Goal: Task Accomplishment & Management: Manage account settings

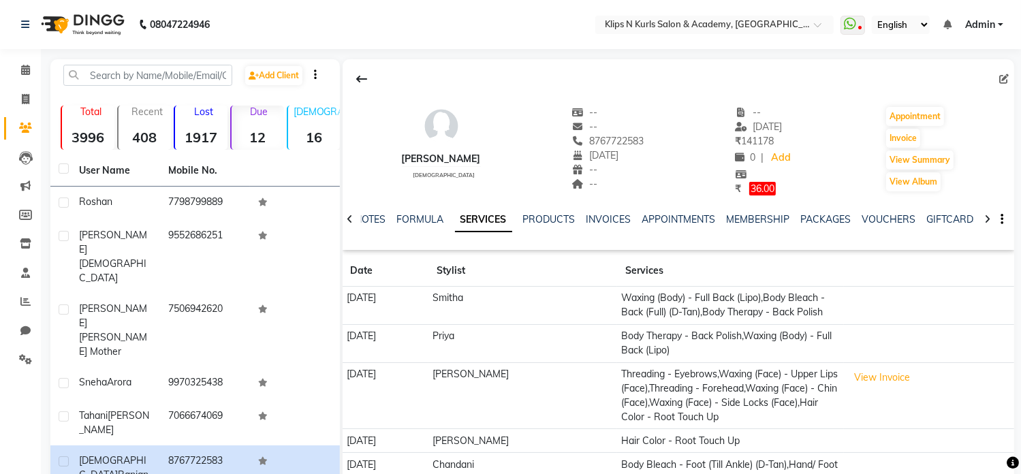
click at [199, 133] on strong "1917" at bounding box center [201, 137] width 52 height 17
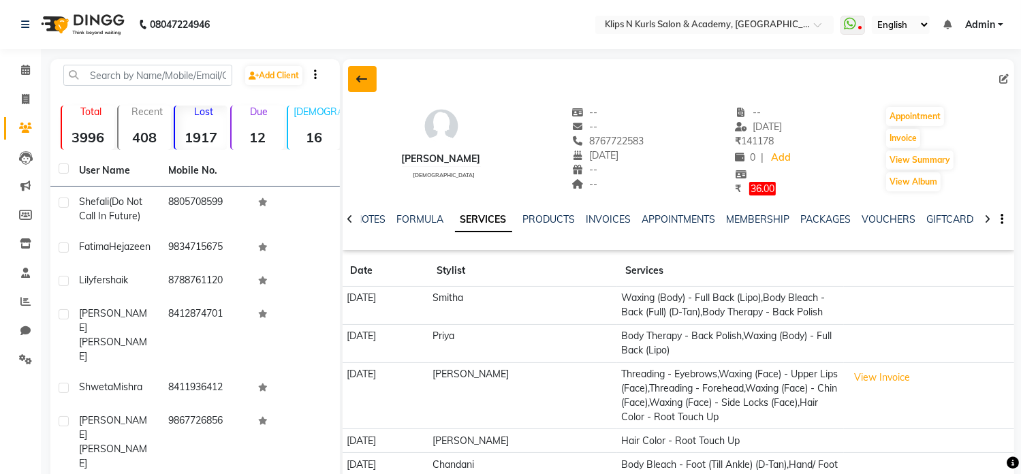
click at [360, 83] on icon at bounding box center [362, 79] width 11 height 11
click at [232, 83] on input "text" at bounding box center [147, 75] width 169 height 21
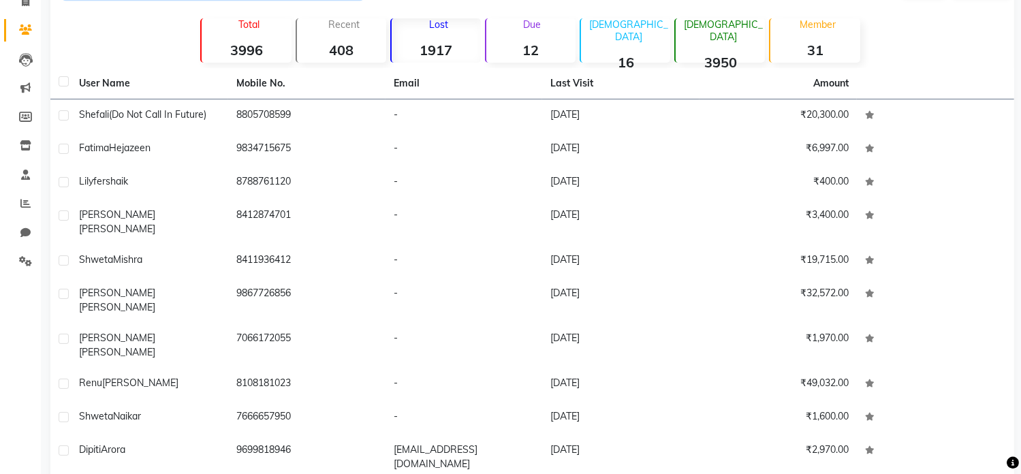
scroll to position [115, 0]
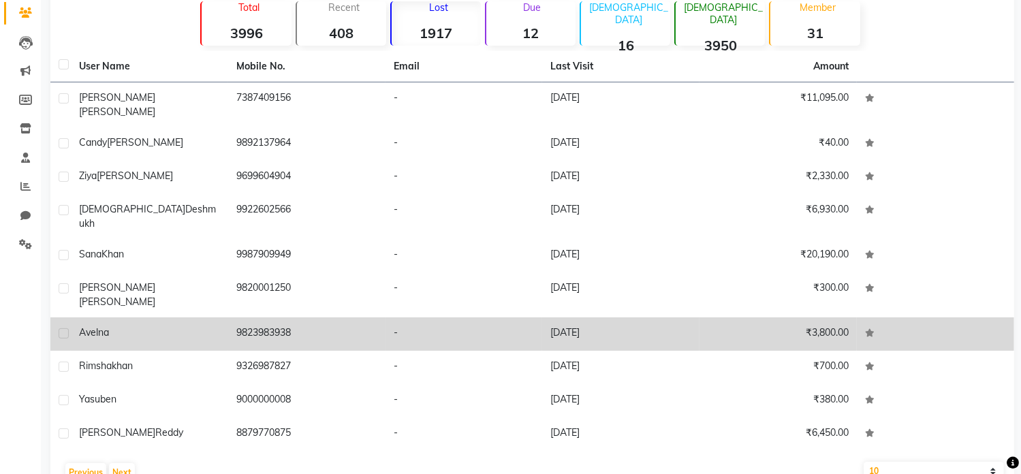
click at [149, 326] on div "Avelna" at bounding box center [149, 333] width 141 height 14
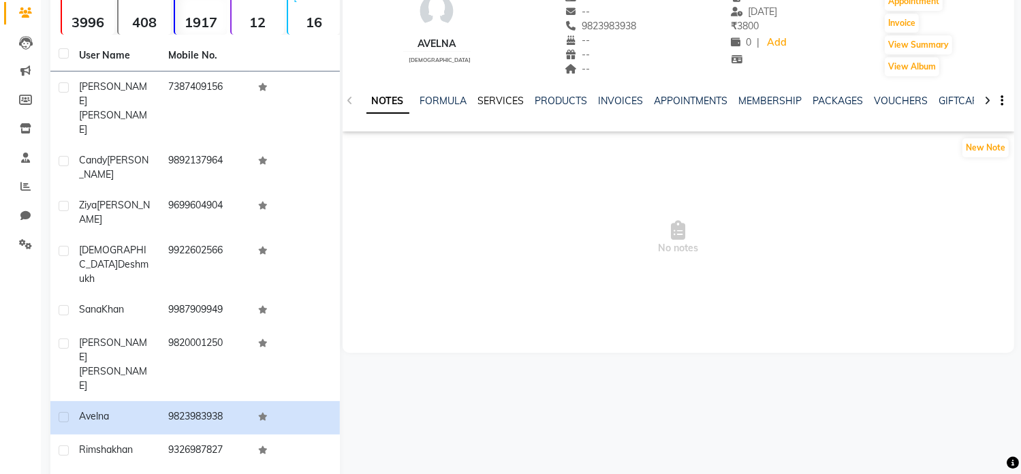
click at [490, 101] on link "SERVICES" at bounding box center [501, 101] width 46 height 12
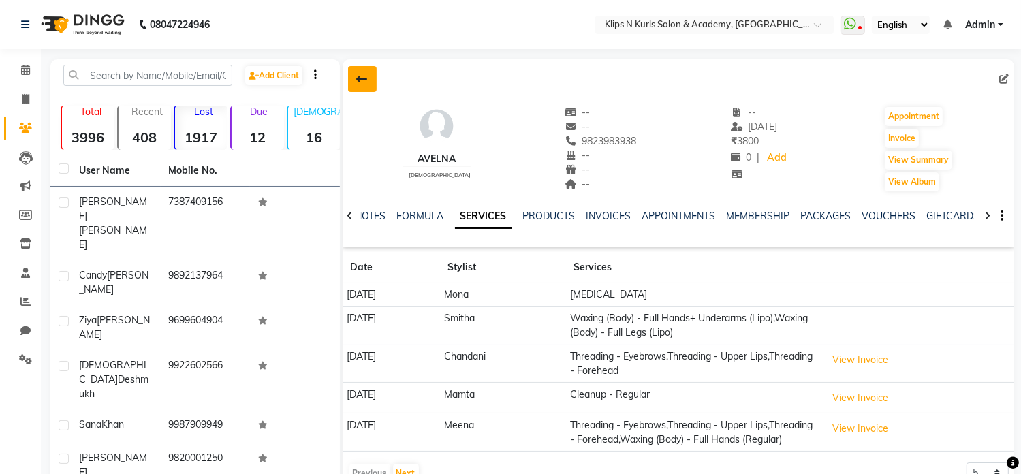
click at [361, 83] on icon at bounding box center [362, 79] width 11 height 11
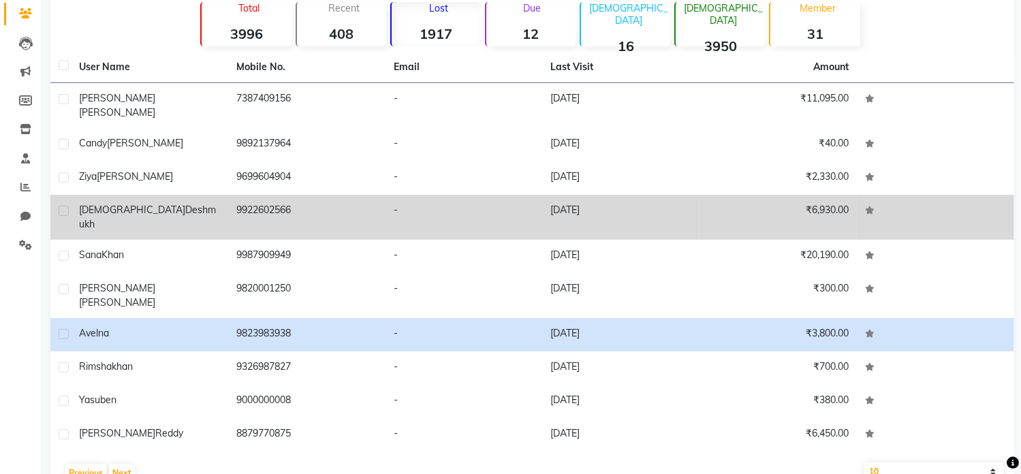
scroll to position [115, 0]
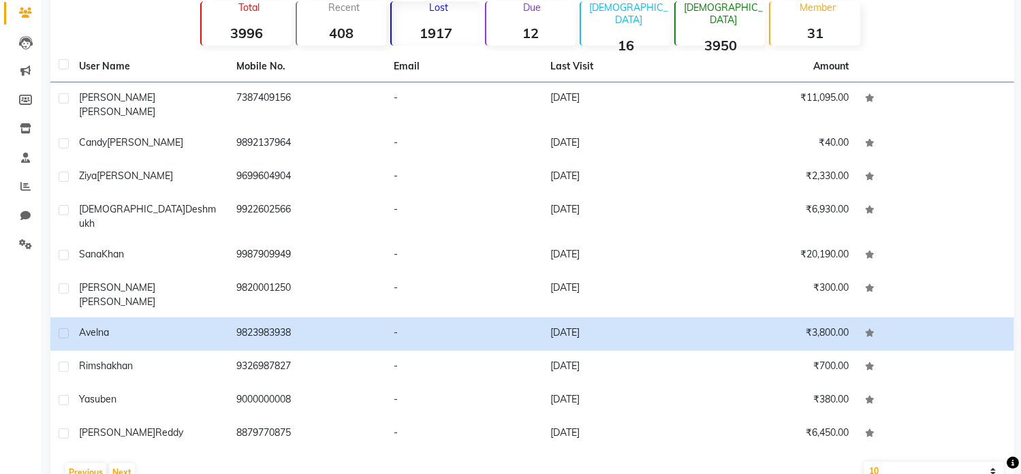
click at [653, 418] on td "[DATE]" at bounding box center [620, 434] width 157 height 33
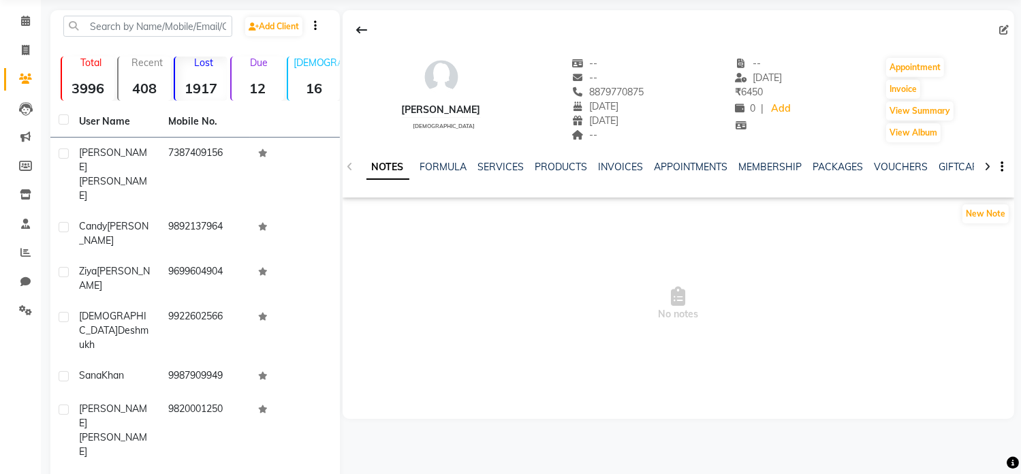
scroll to position [47, 0]
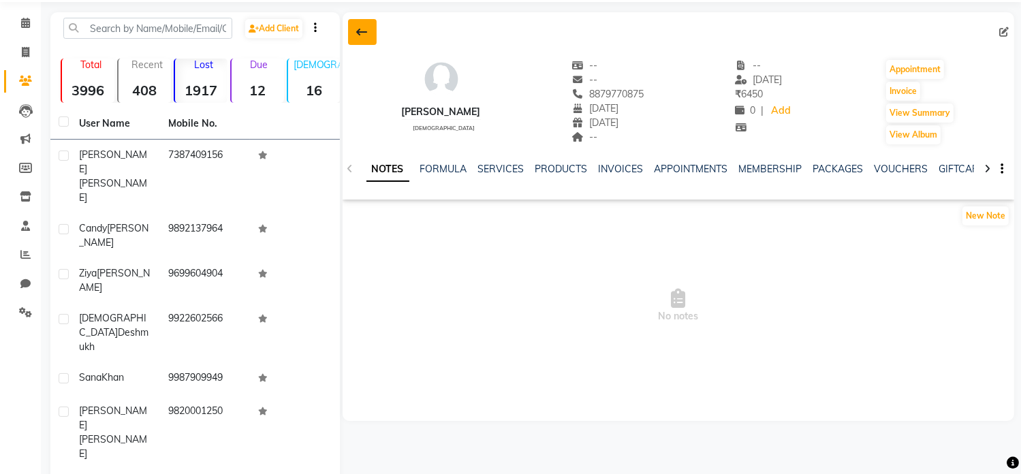
click at [364, 33] on icon at bounding box center [362, 32] width 11 height 11
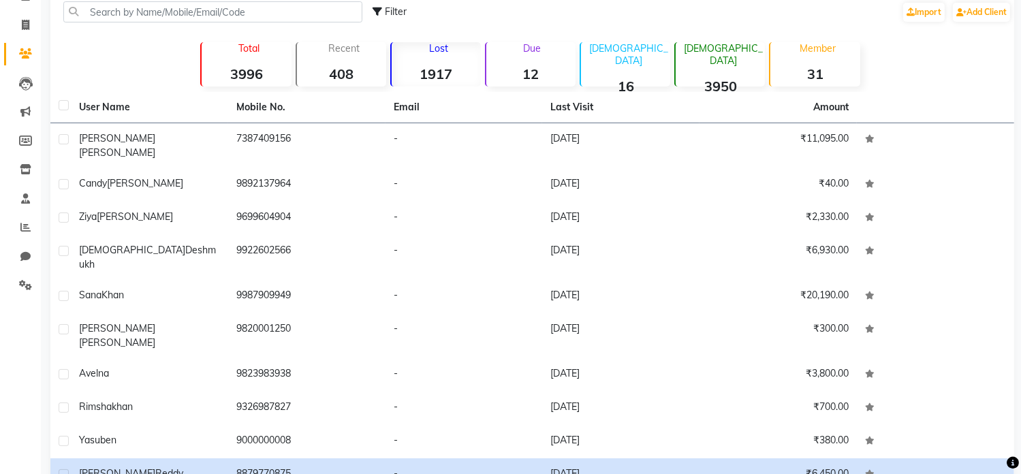
scroll to position [102, 0]
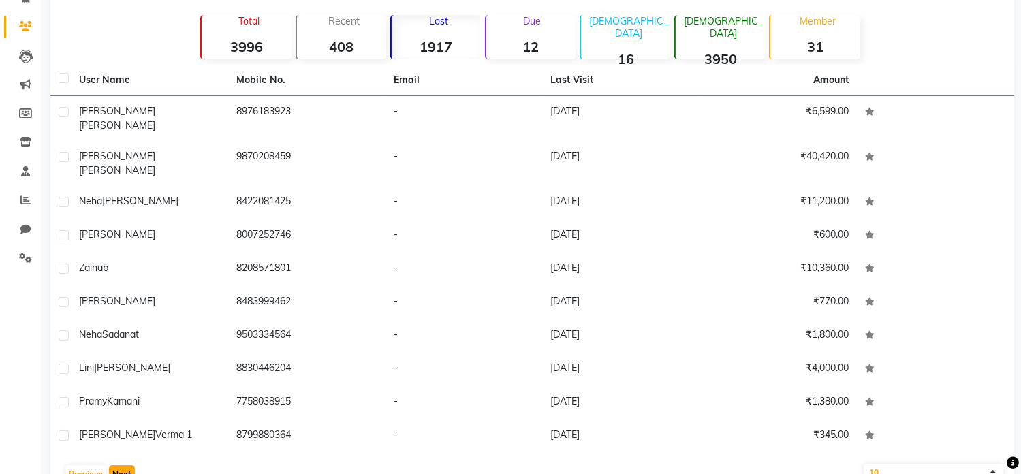
click at [123, 465] on button "Next" at bounding box center [122, 474] width 26 height 19
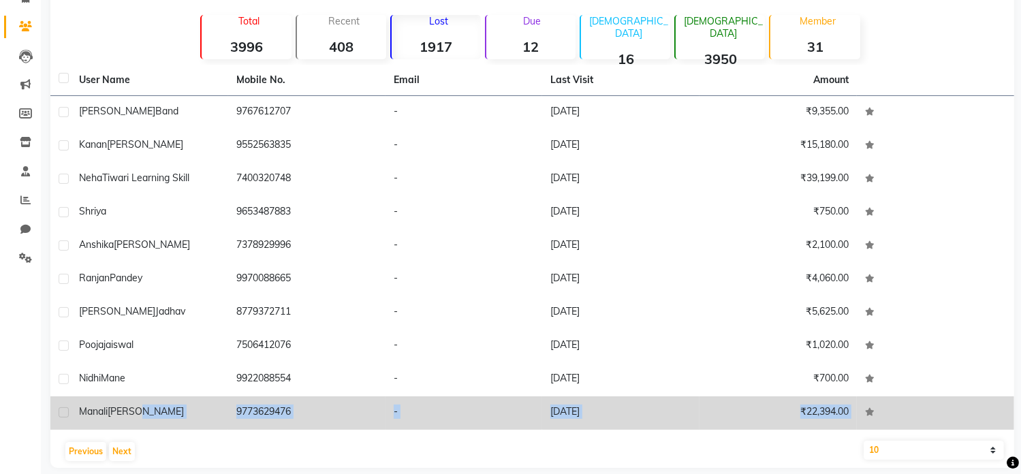
drag, startPoint x: 172, startPoint y: 455, endPoint x: 188, endPoint y: 408, distance: 49.8
click at [187, 409] on div "User Name Mobile No. Email Last Visit Amount [PERSON_NAME] Band 9767612707 - [D…" at bounding box center [532, 266] width 964 height 403
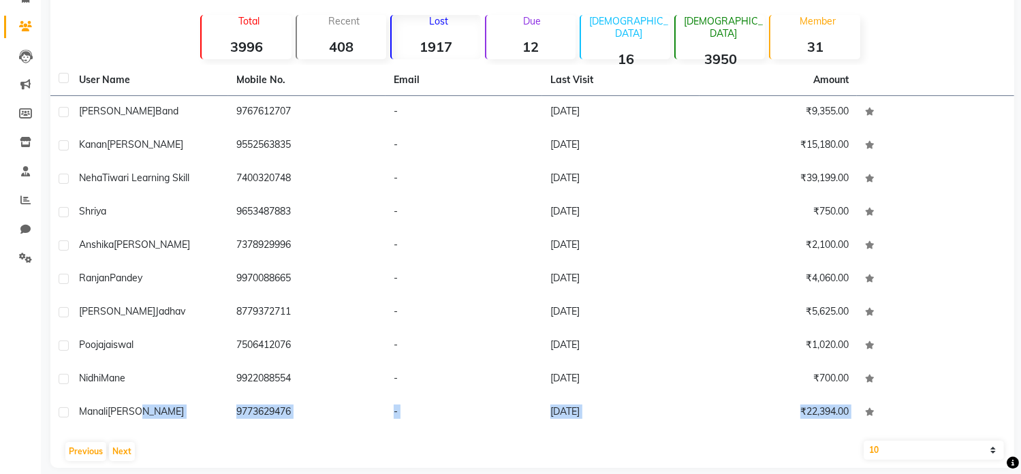
click at [474, 457] on div "Previous Next" at bounding box center [532, 452] width 953 height 22
click at [112, 450] on button "Next" at bounding box center [122, 451] width 26 height 19
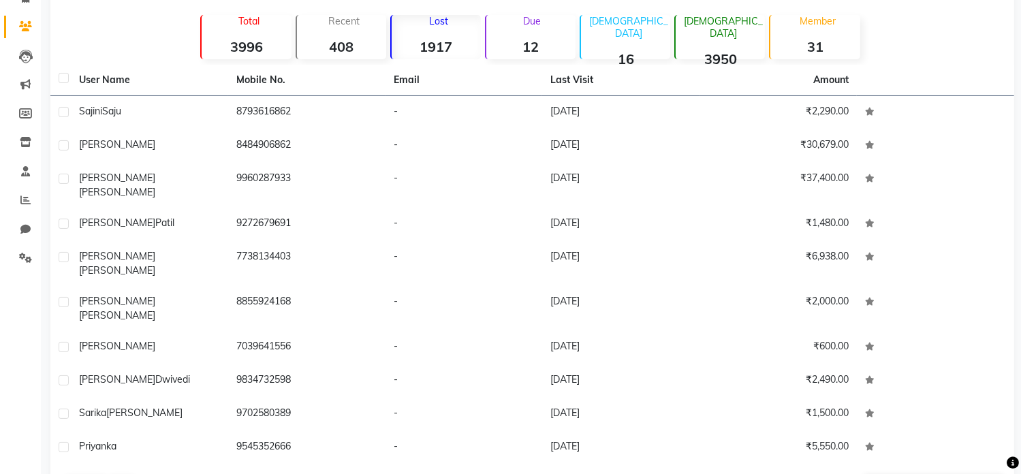
click at [457, 33] on div "Lost 1917" at bounding box center [435, 37] width 91 height 44
